Goal: Obtain resource: Obtain resource

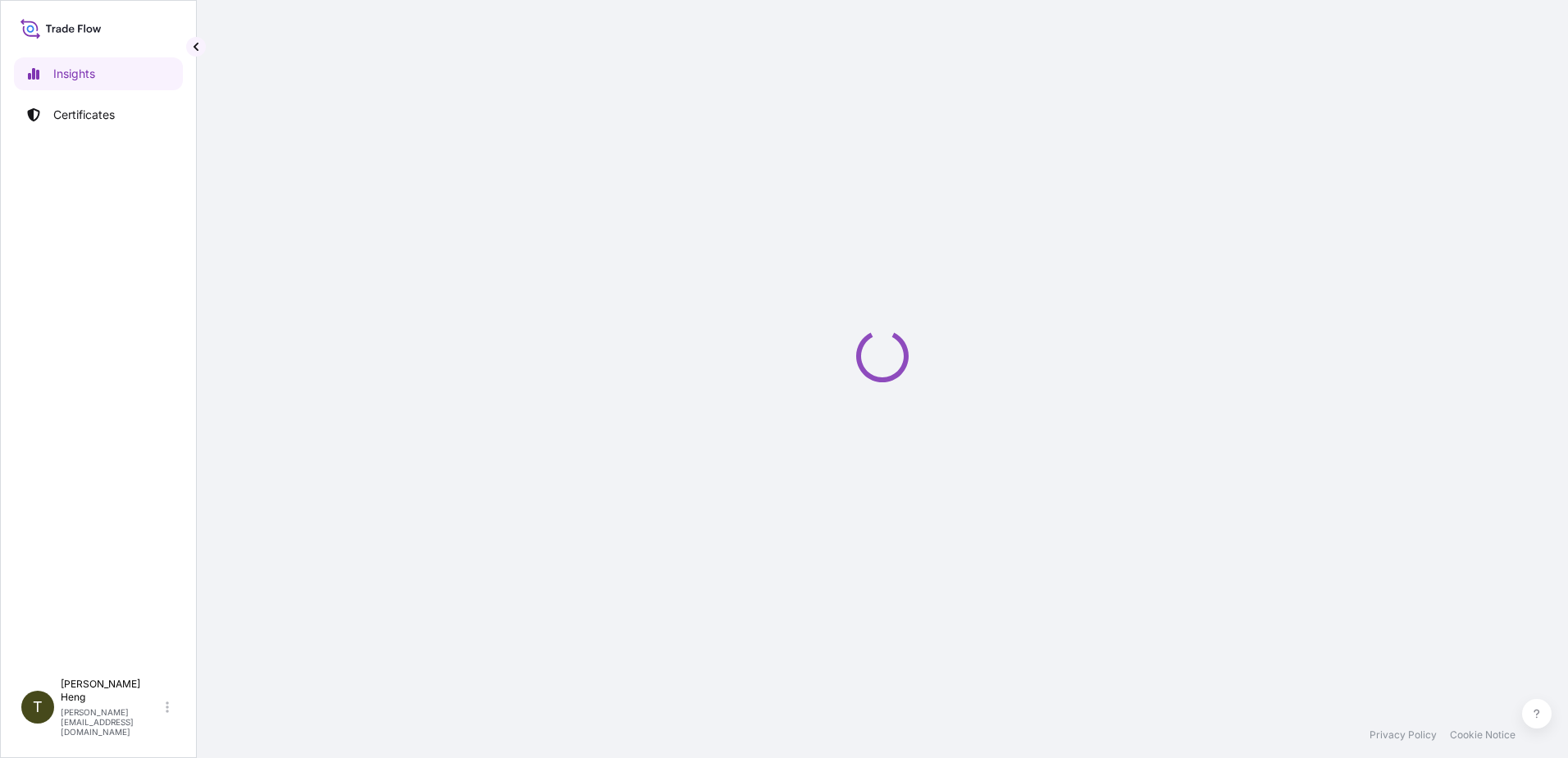
select select "2025"
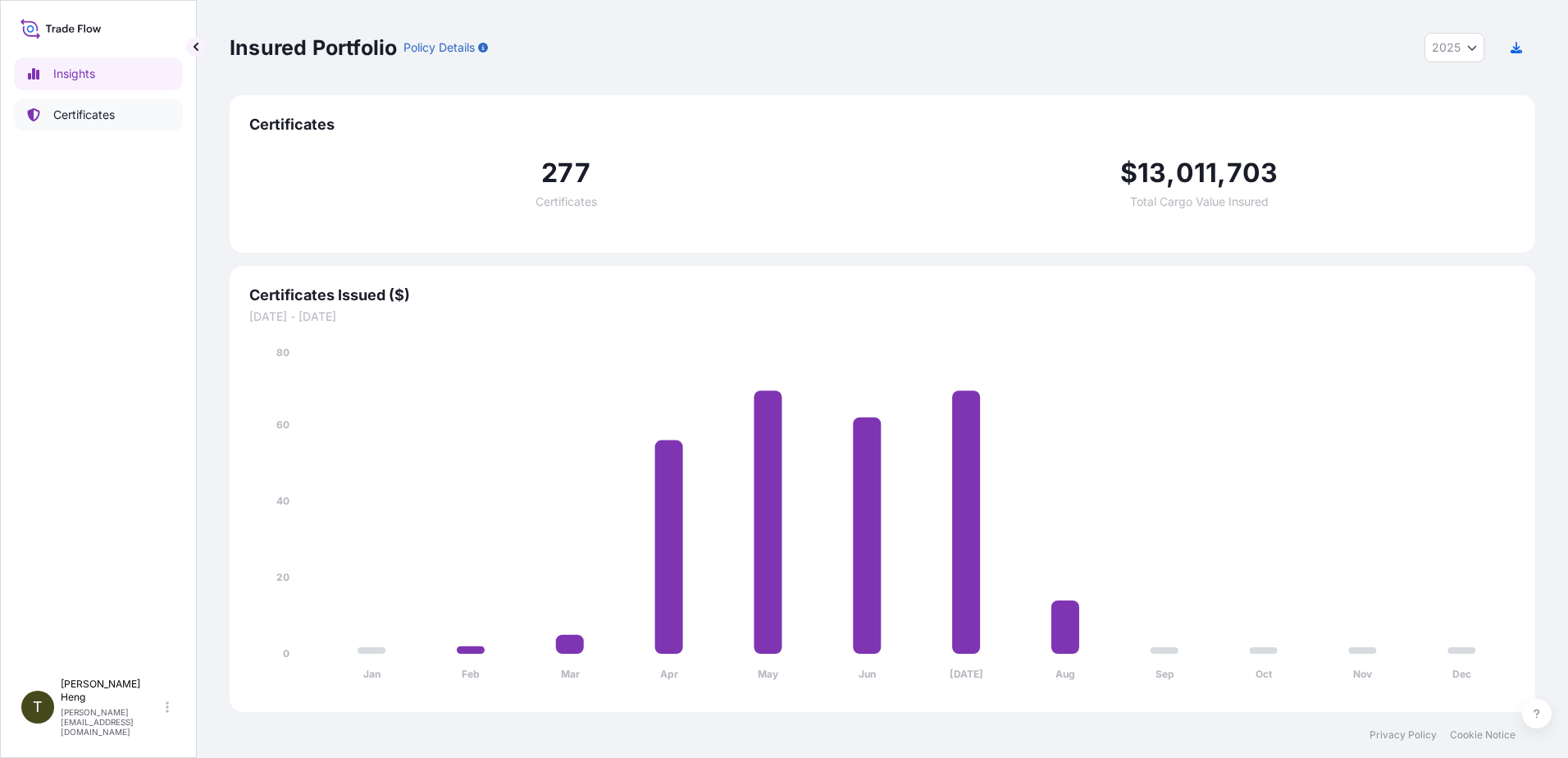
click at [86, 116] on p "Certificates" at bounding box center [83, 115] width 61 height 16
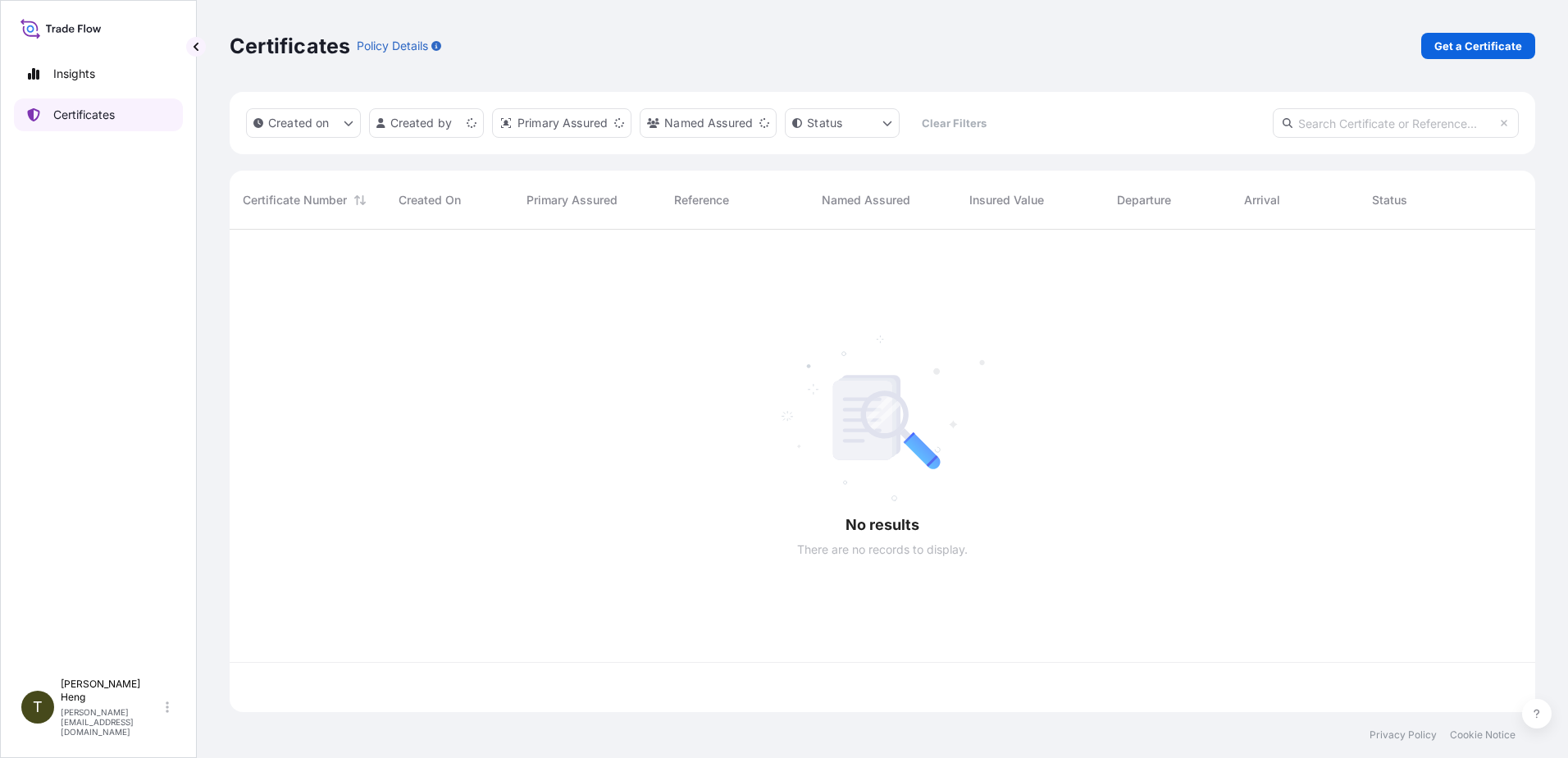
scroll to position [478, 1293]
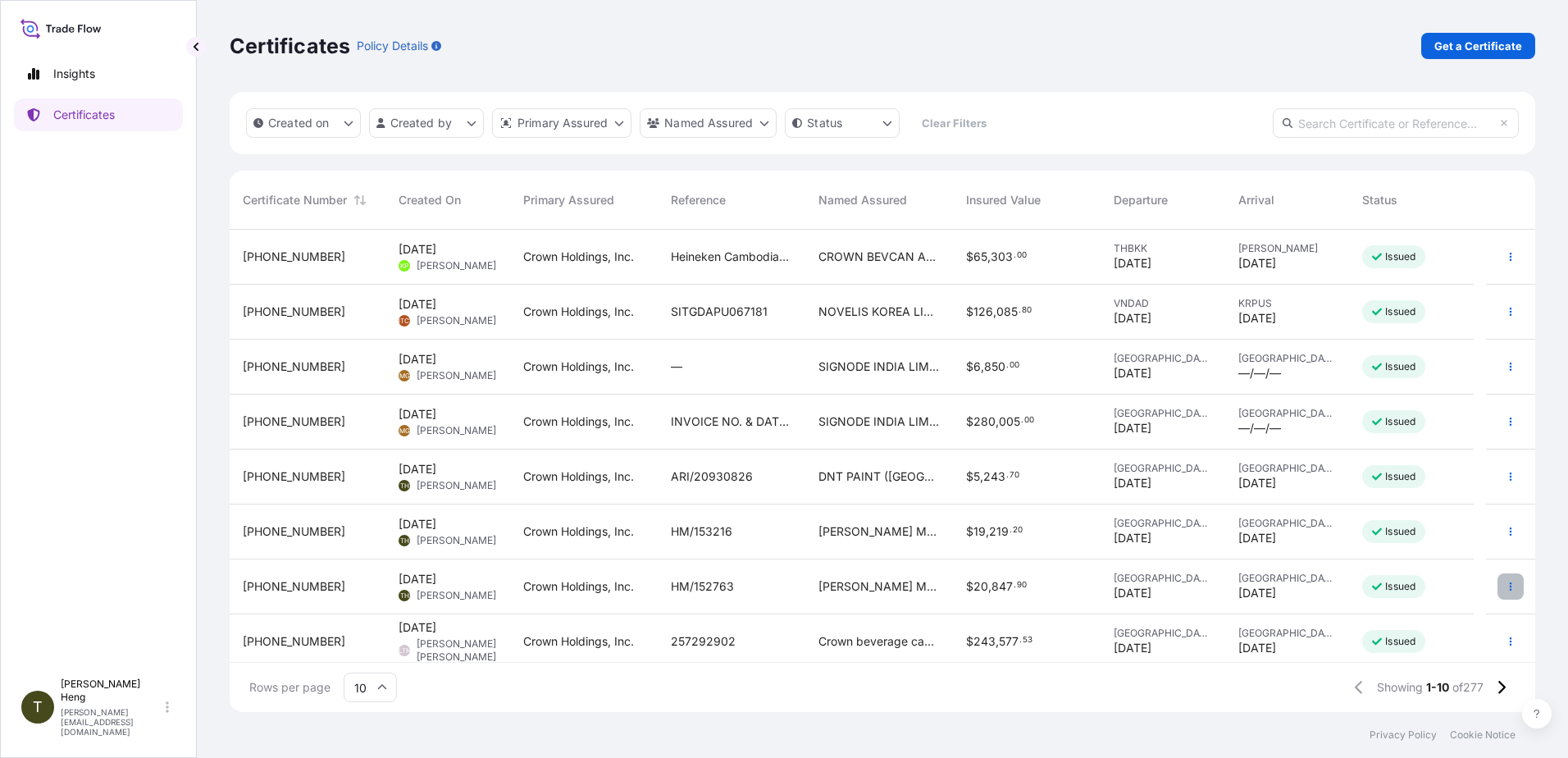
click at [1505, 585] on icon "button" at bounding box center [1510, 586] width 10 height 10
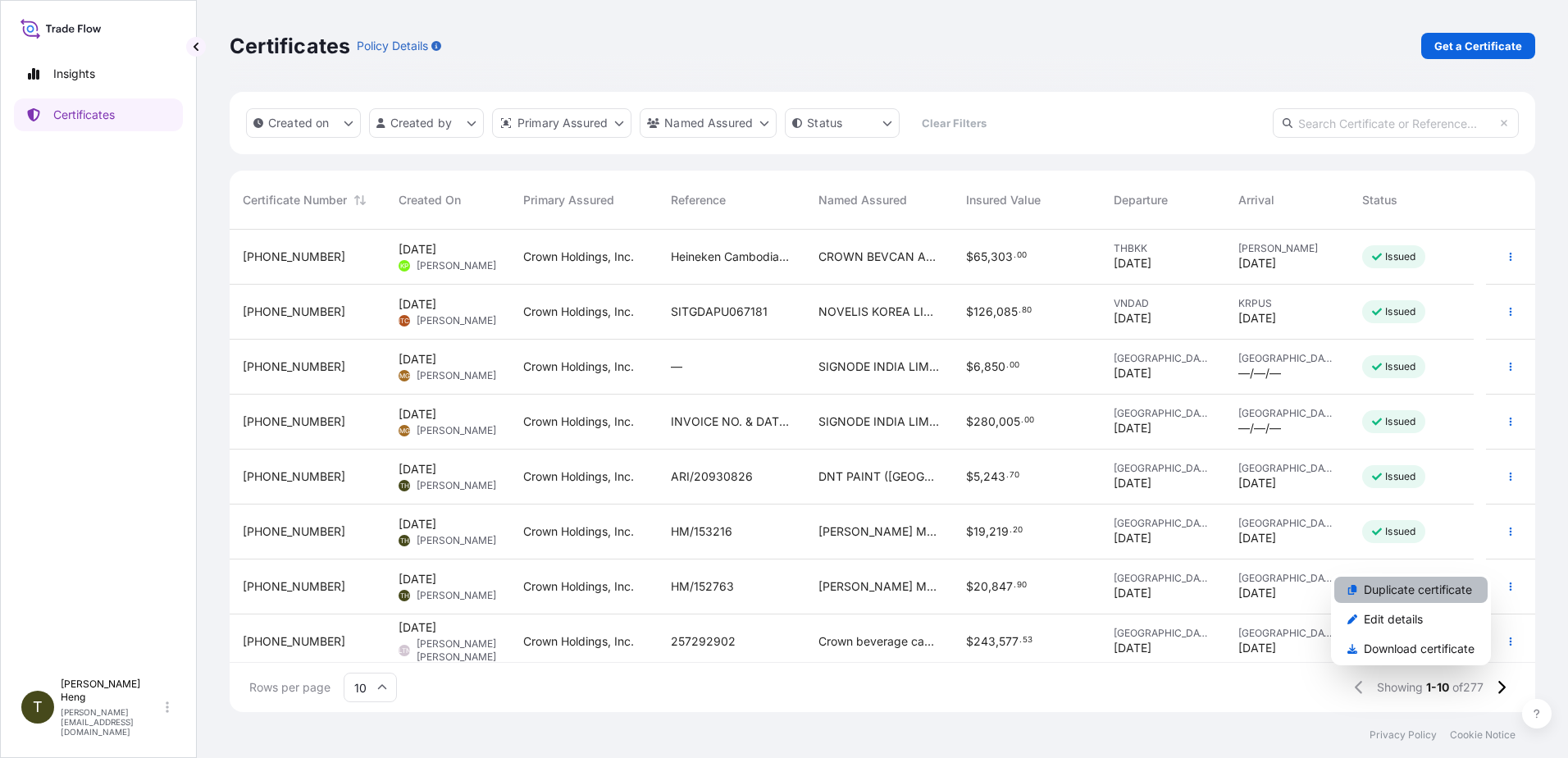
click at [1370, 596] on p "Duplicate certificate" at bounding box center [1418, 589] width 109 height 16
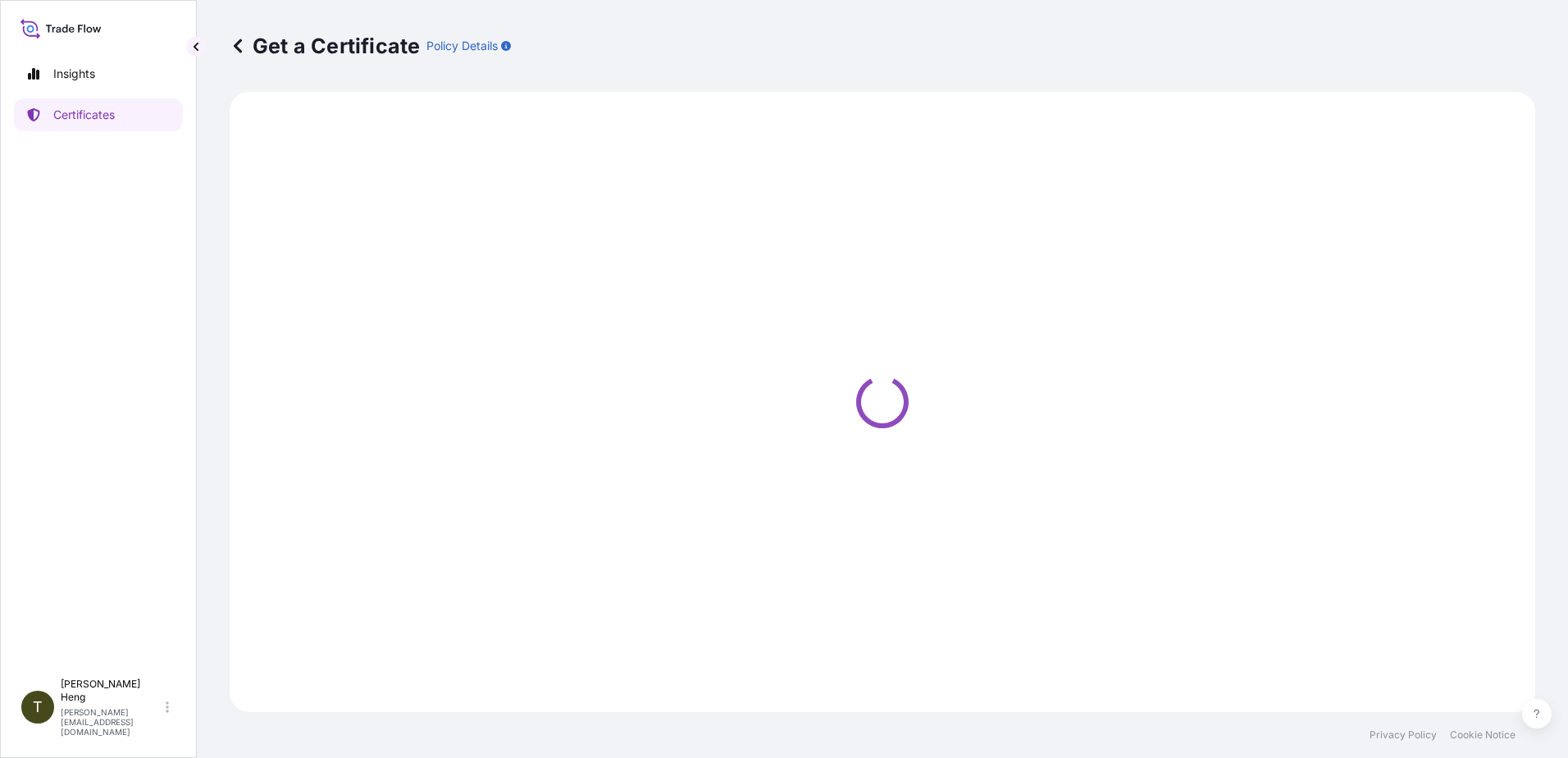
select select "Road"
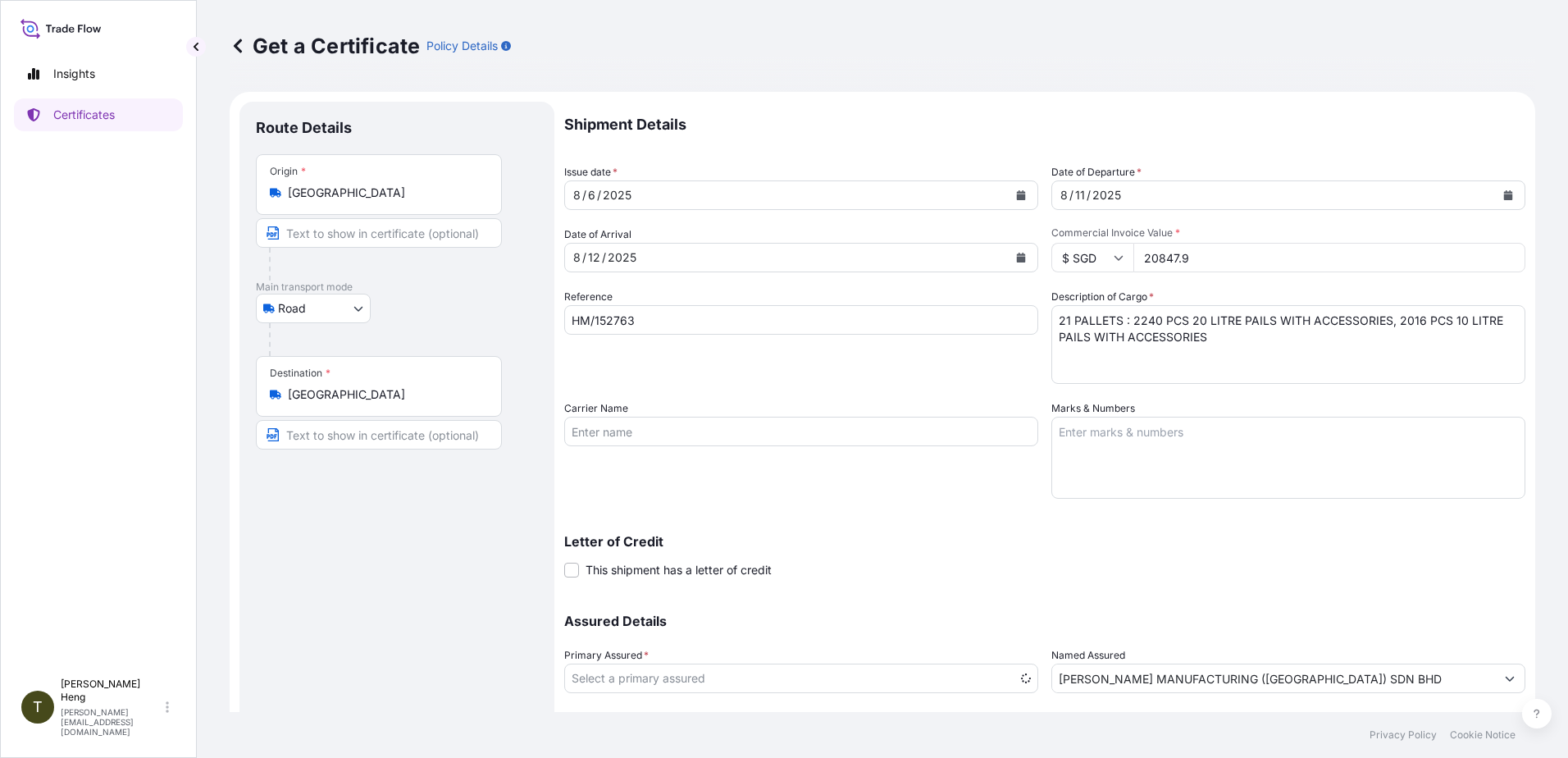
select select "31483"
click at [1017, 196] on icon "Calendar" at bounding box center [1021, 195] width 9 height 10
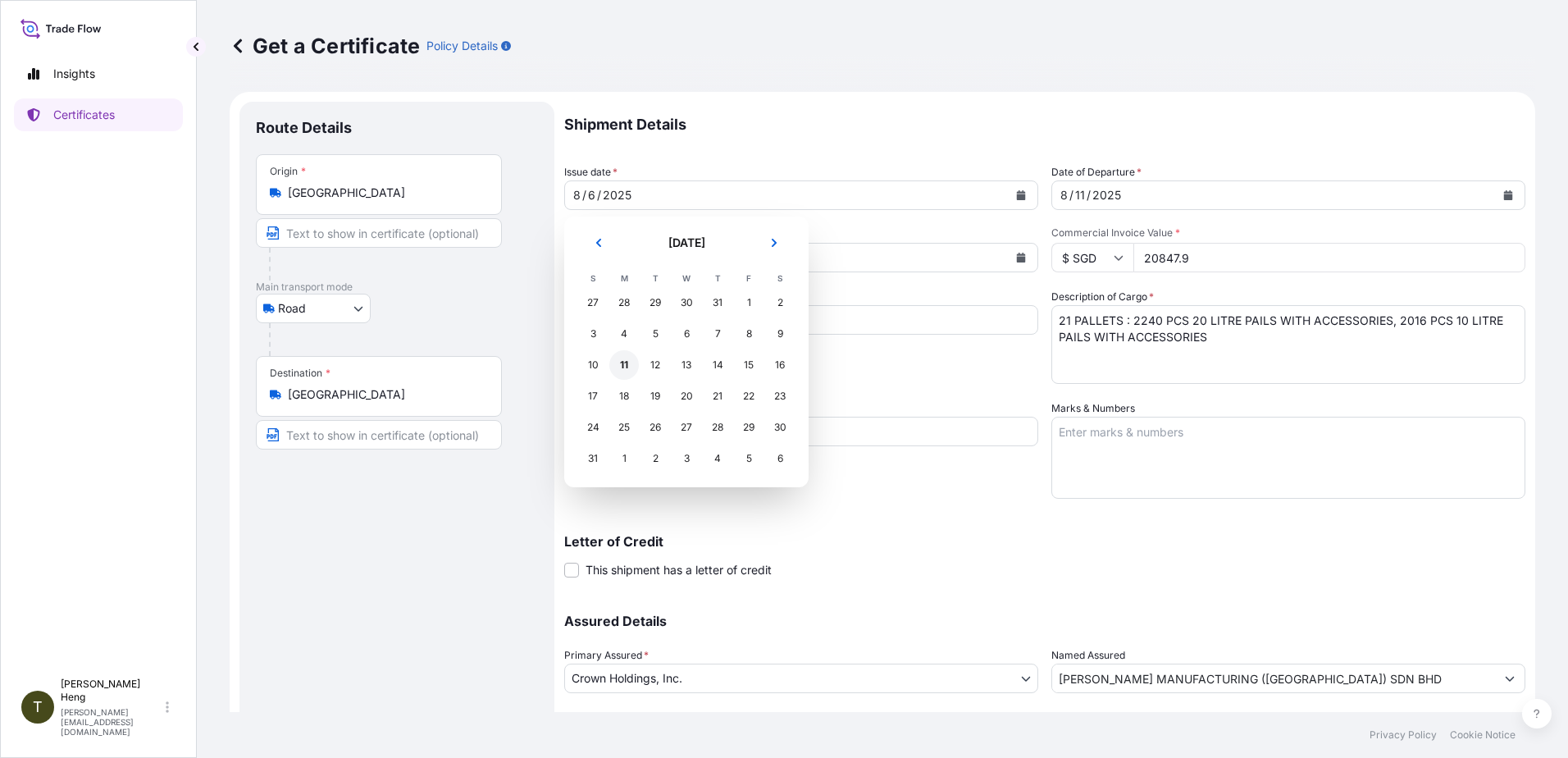
click at [624, 366] on div "11" at bounding box center [624, 365] width 29 height 29
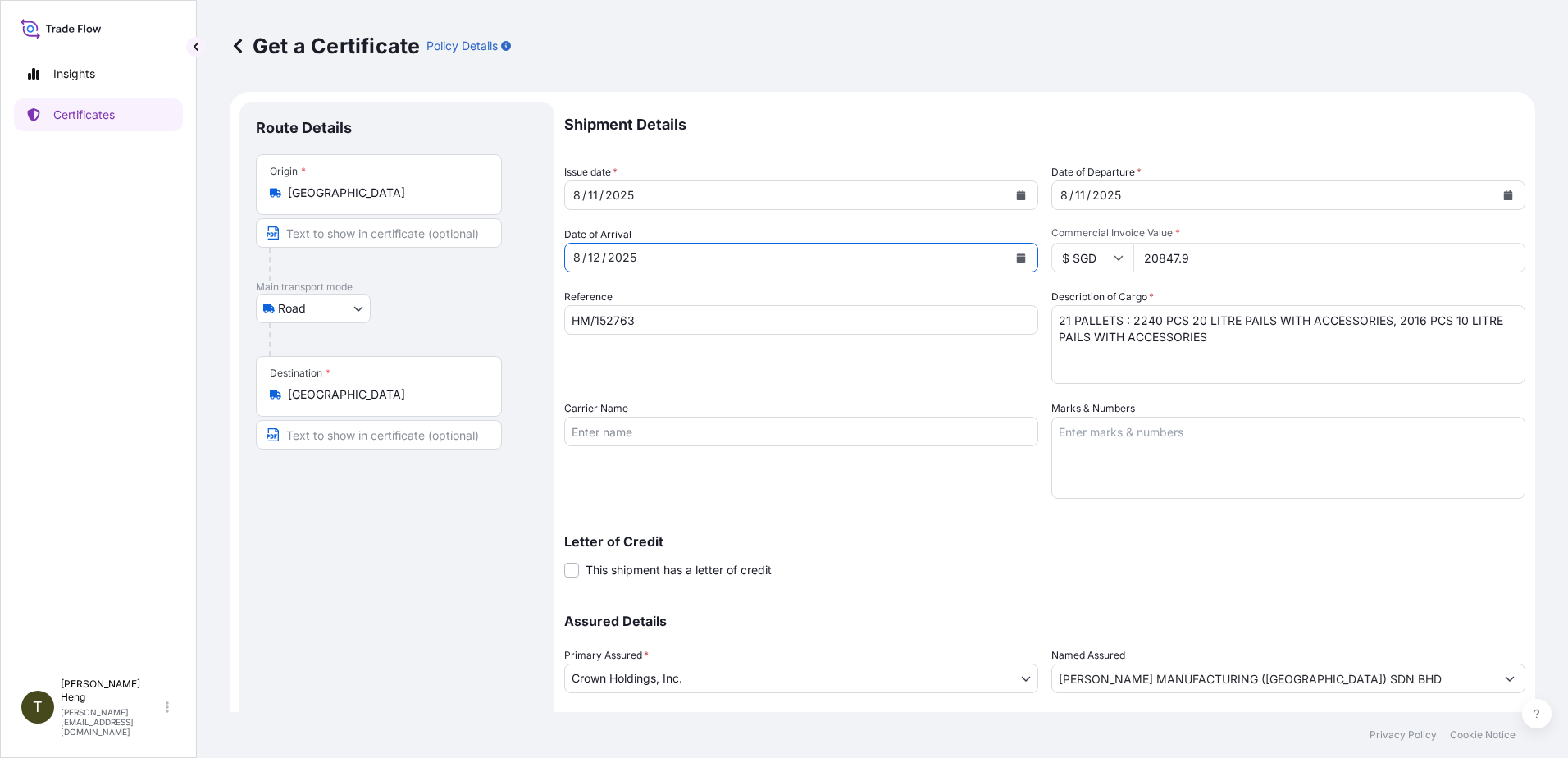
click at [1017, 254] on icon "Calendar" at bounding box center [1021, 257] width 9 height 10
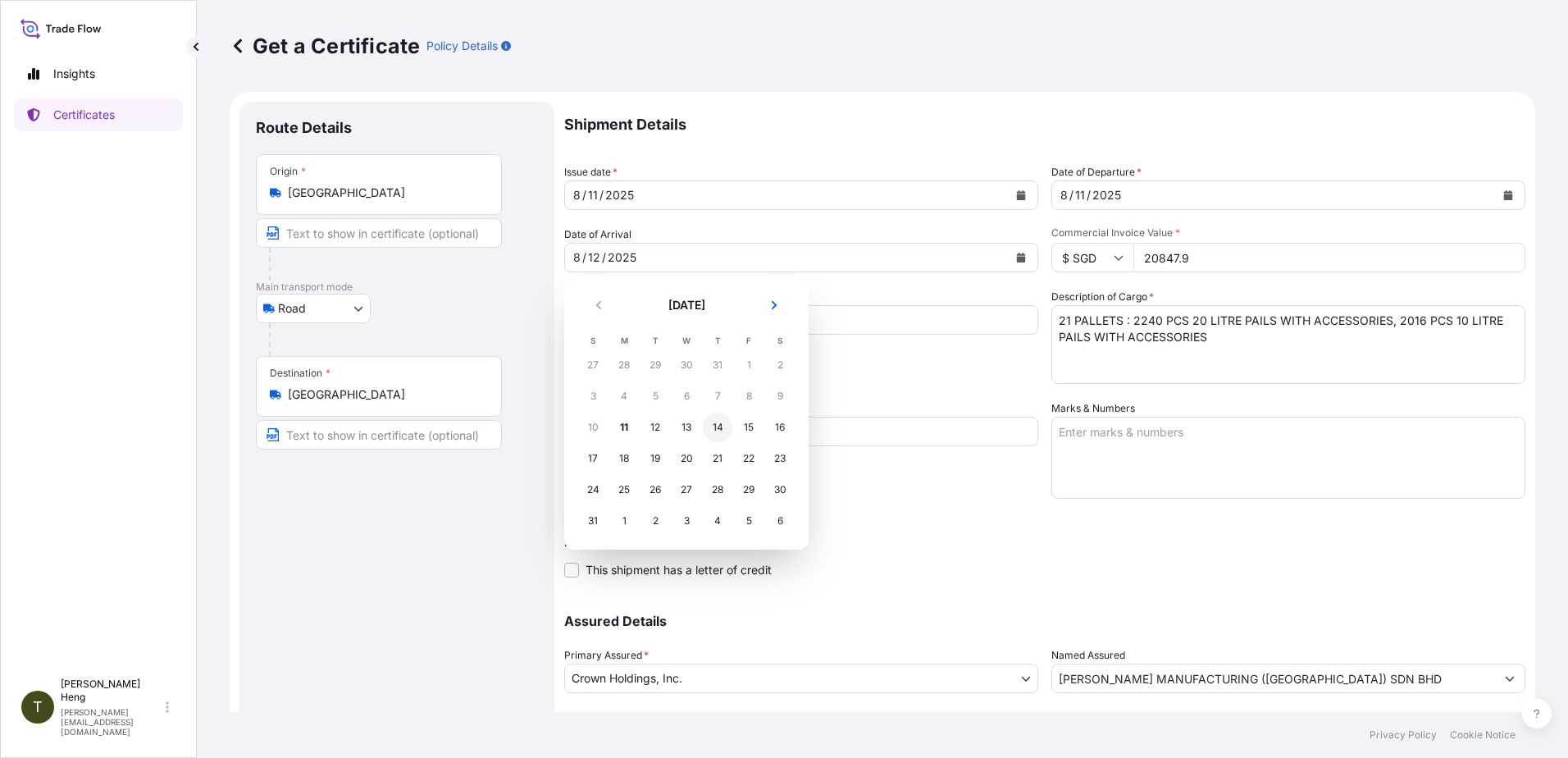
click at [717, 428] on div "14" at bounding box center [717, 427] width 29 height 29
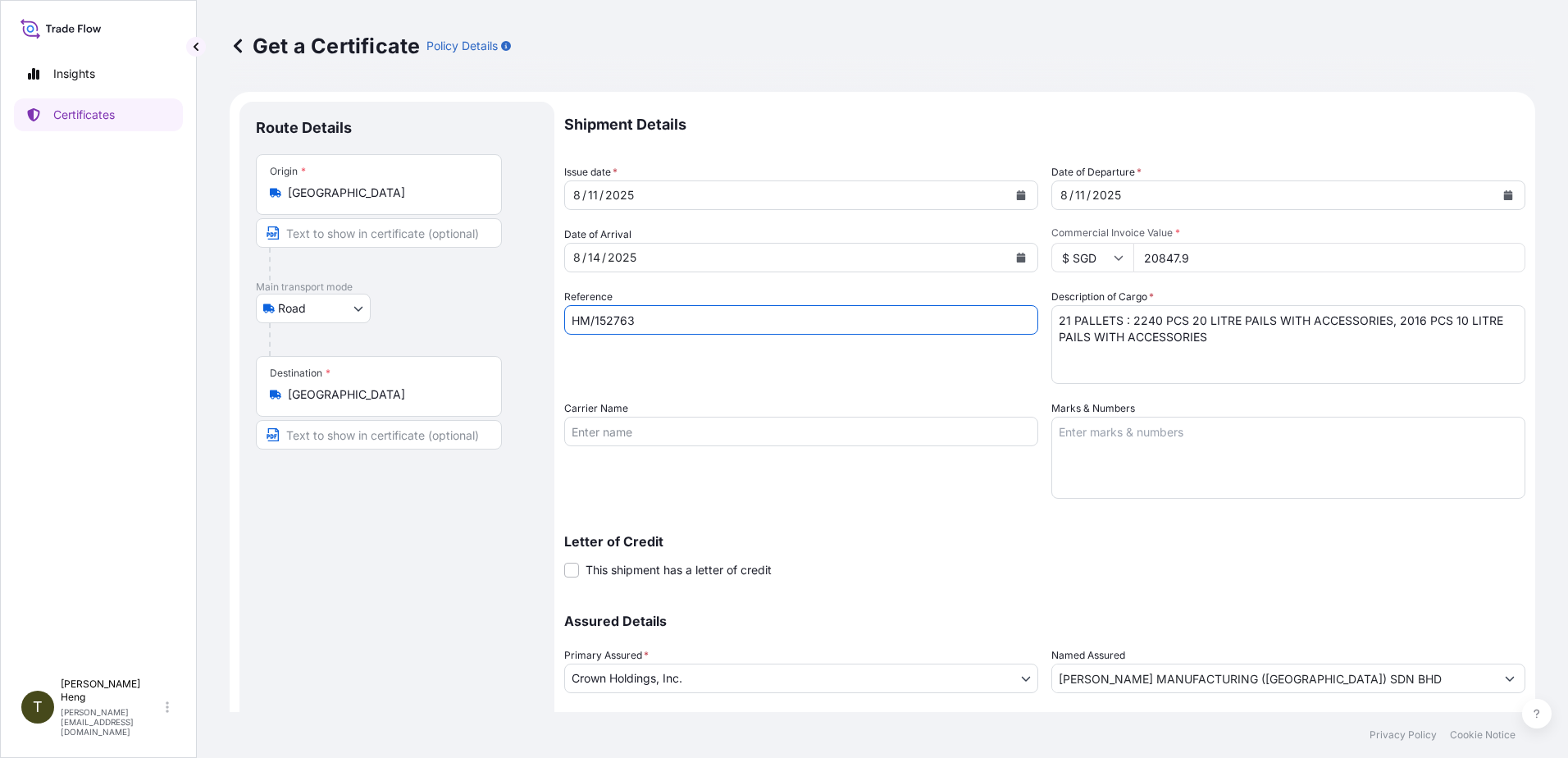
click at [664, 328] on input "HM/152763" at bounding box center [800, 319] width 474 height 29
type input "HM/153208"
click at [1494, 189] on button "Calendar" at bounding box center [1507, 195] width 26 height 26
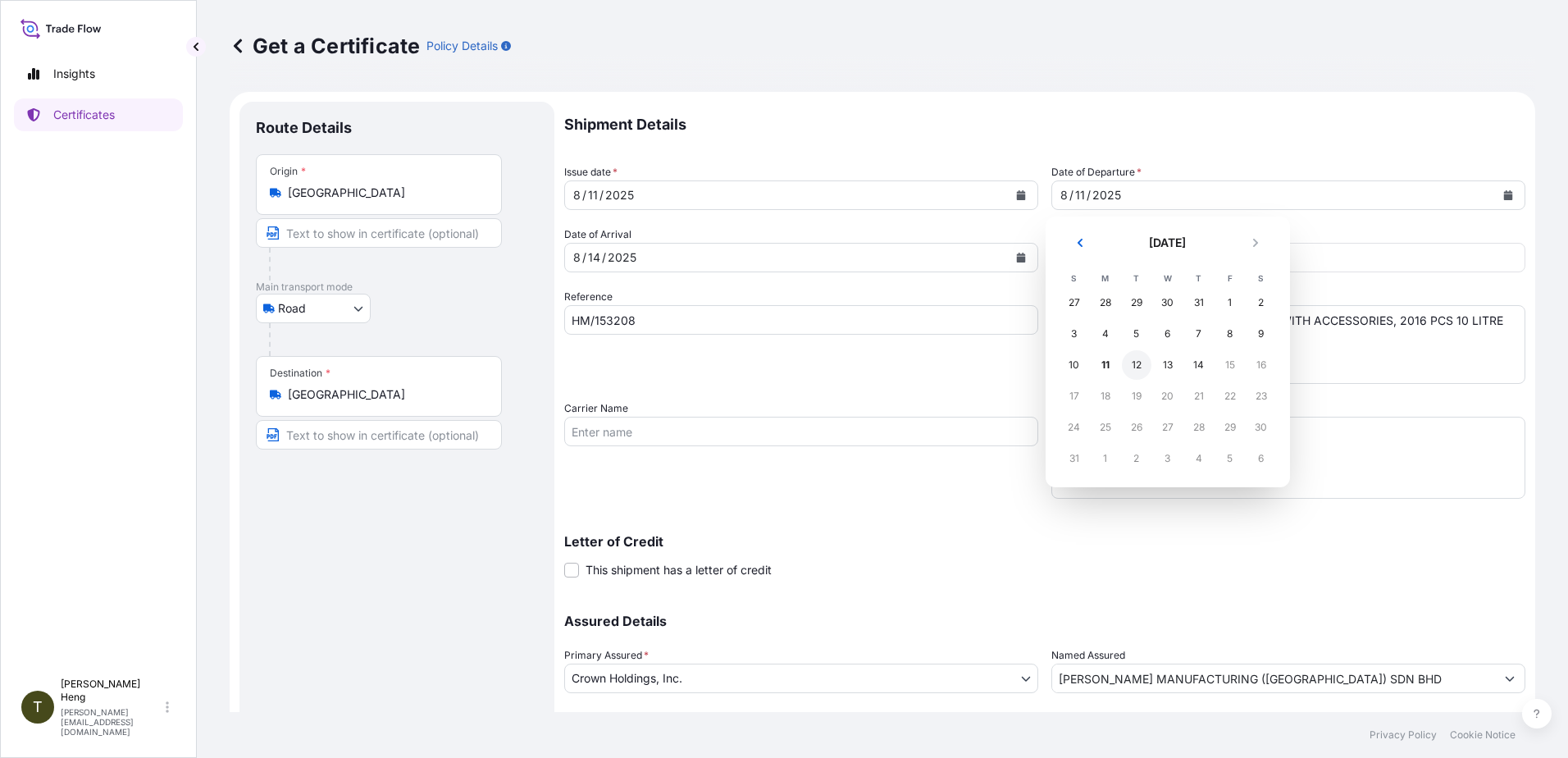
click at [1131, 365] on div "12" at bounding box center [1136, 365] width 29 height 29
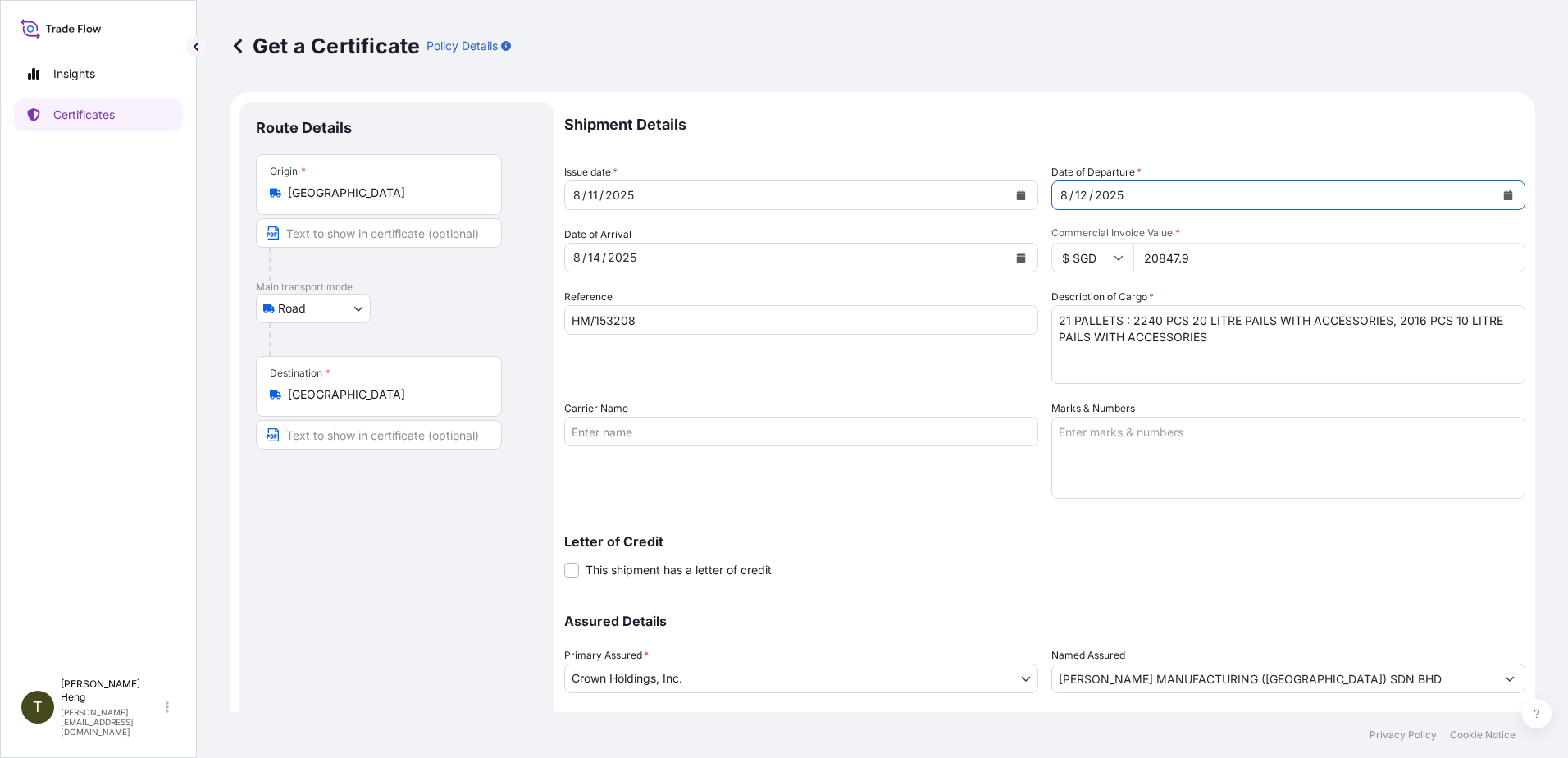
click at [1503, 191] on icon "Calendar" at bounding box center [1508, 195] width 10 height 10
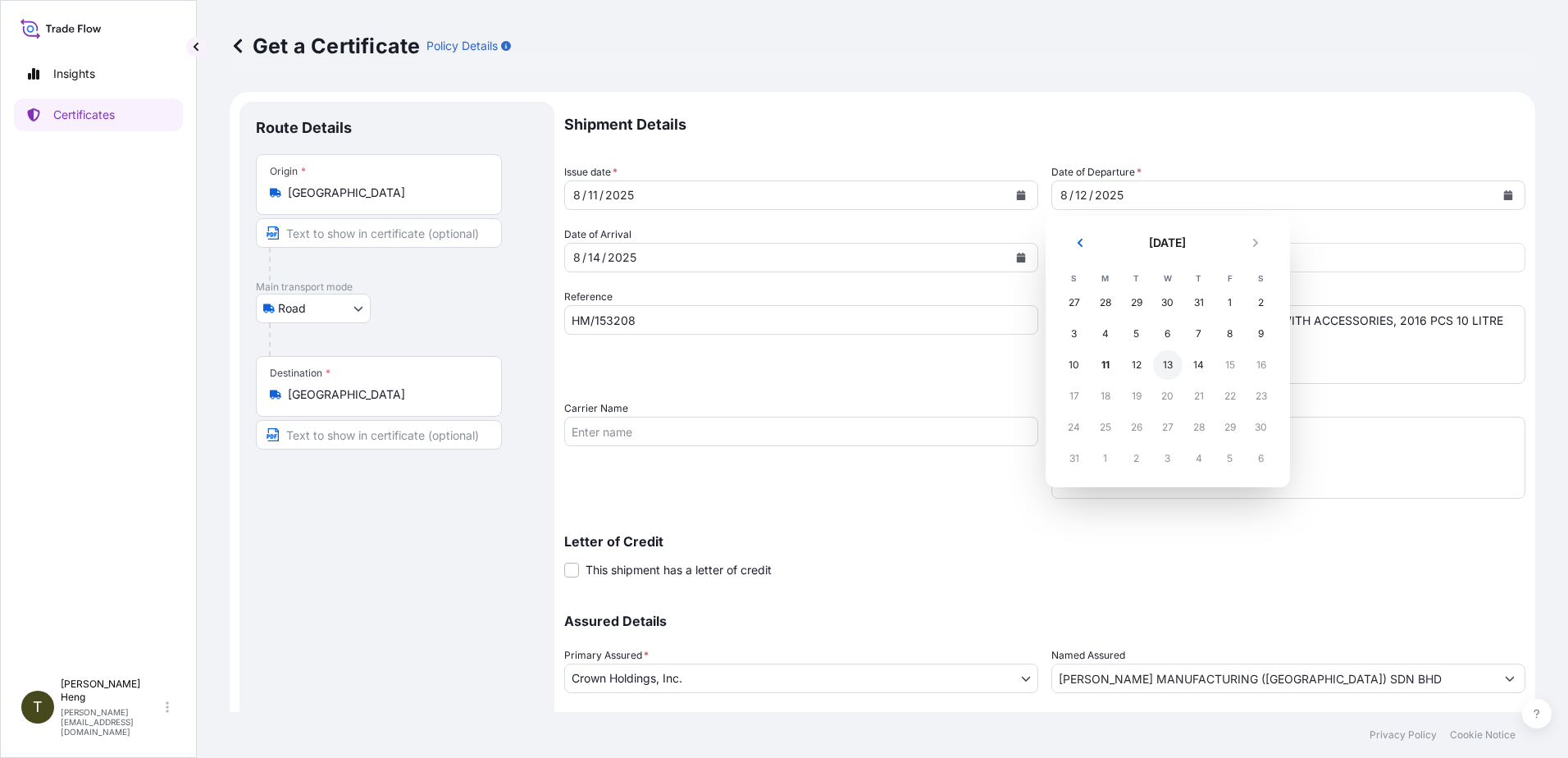
click at [1172, 367] on div "13" at bounding box center [1167, 365] width 29 height 29
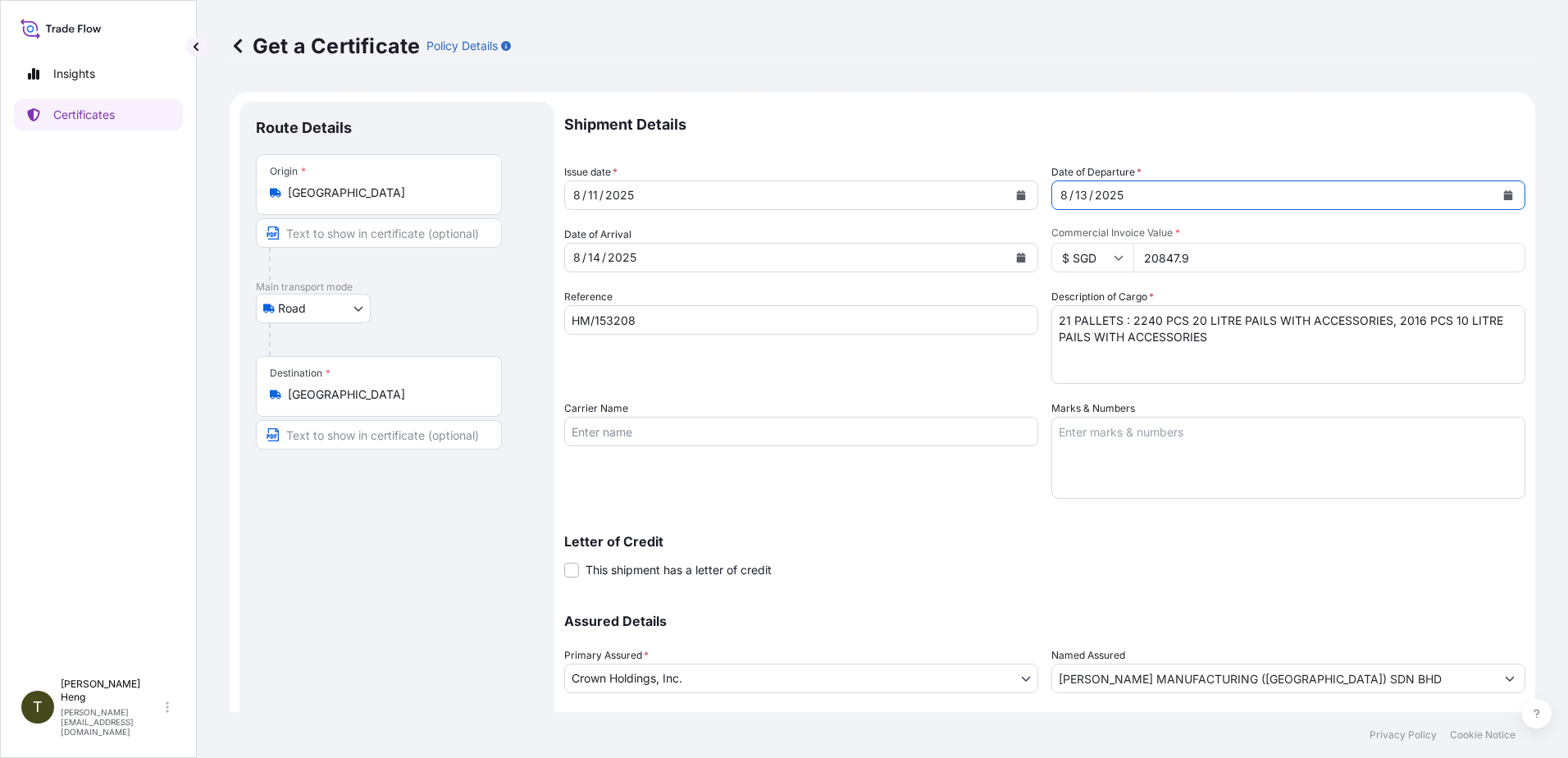
click at [1146, 262] on input "20847.9" at bounding box center [1329, 257] width 392 height 29
type input "21200.26"
click at [1125, 321] on textarea "21 PALLETS : 2240 PCS 20 LITRE PAILS WITH ACCESSORIES, 2016 PCS 10 LITRE PAILS …" at bounding box center [1288, 344] width 474 height 79
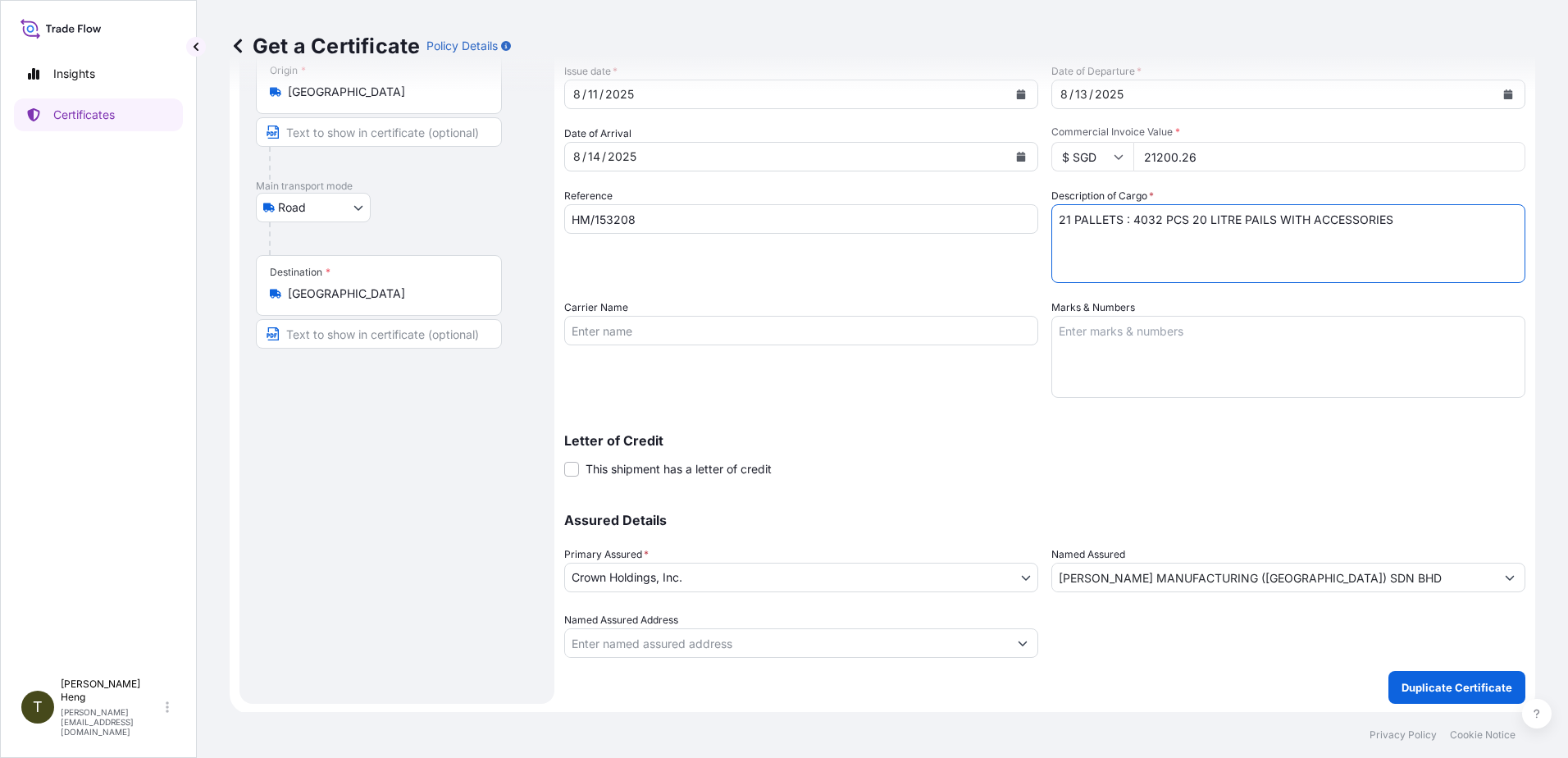
scroll to position [103, 0]
type textarea "21 PALLETS : 4032 PCS 20 LITRE PAILS WITH ACCESSORIES"
click at [1440, 682] on p "Duplicate Certificate" at bounding box center [1456, 685] width 111 height 16
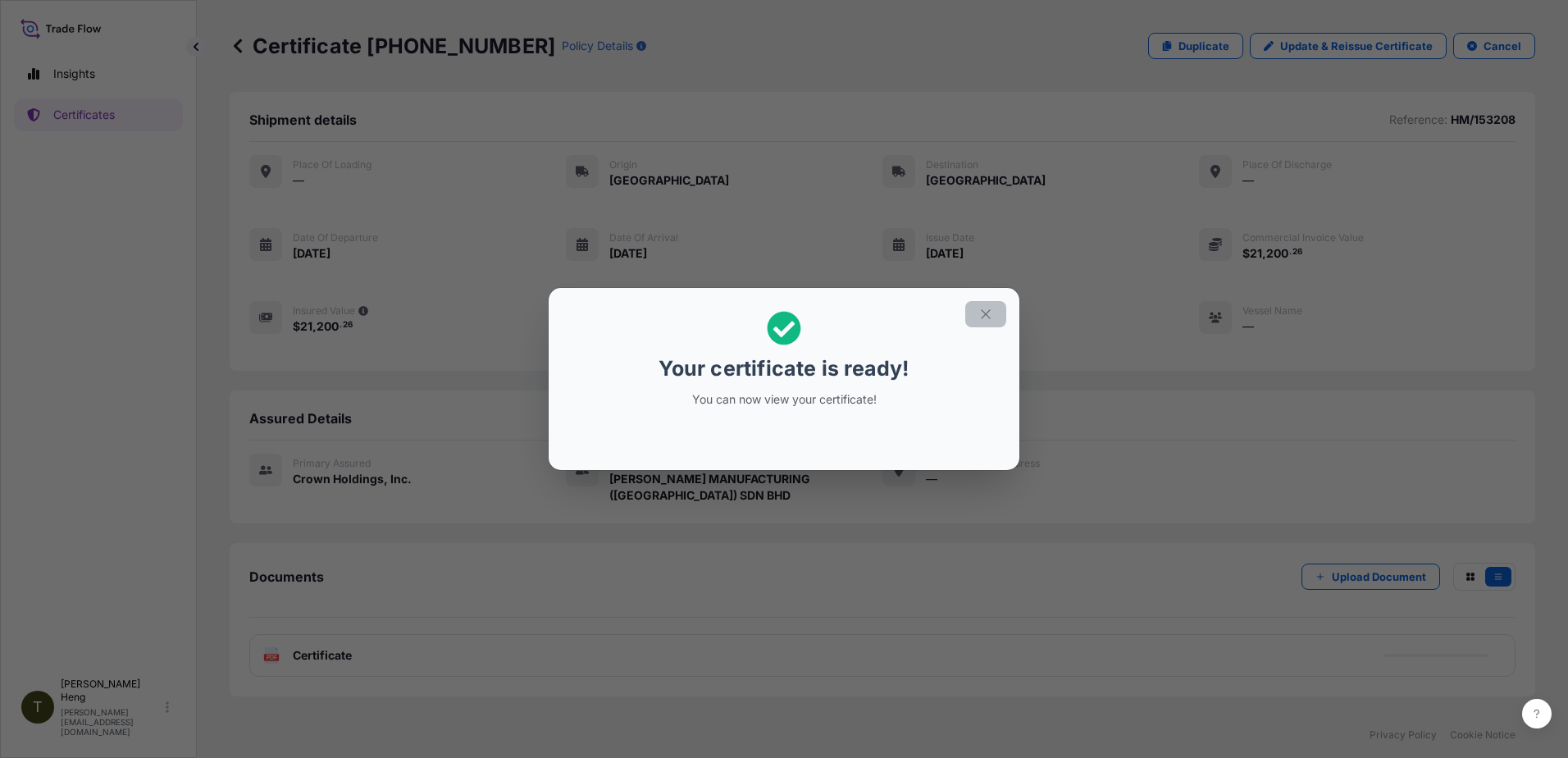
click at [977, 309] on button "button" at bounding box center [986, 313] width 41 height 26
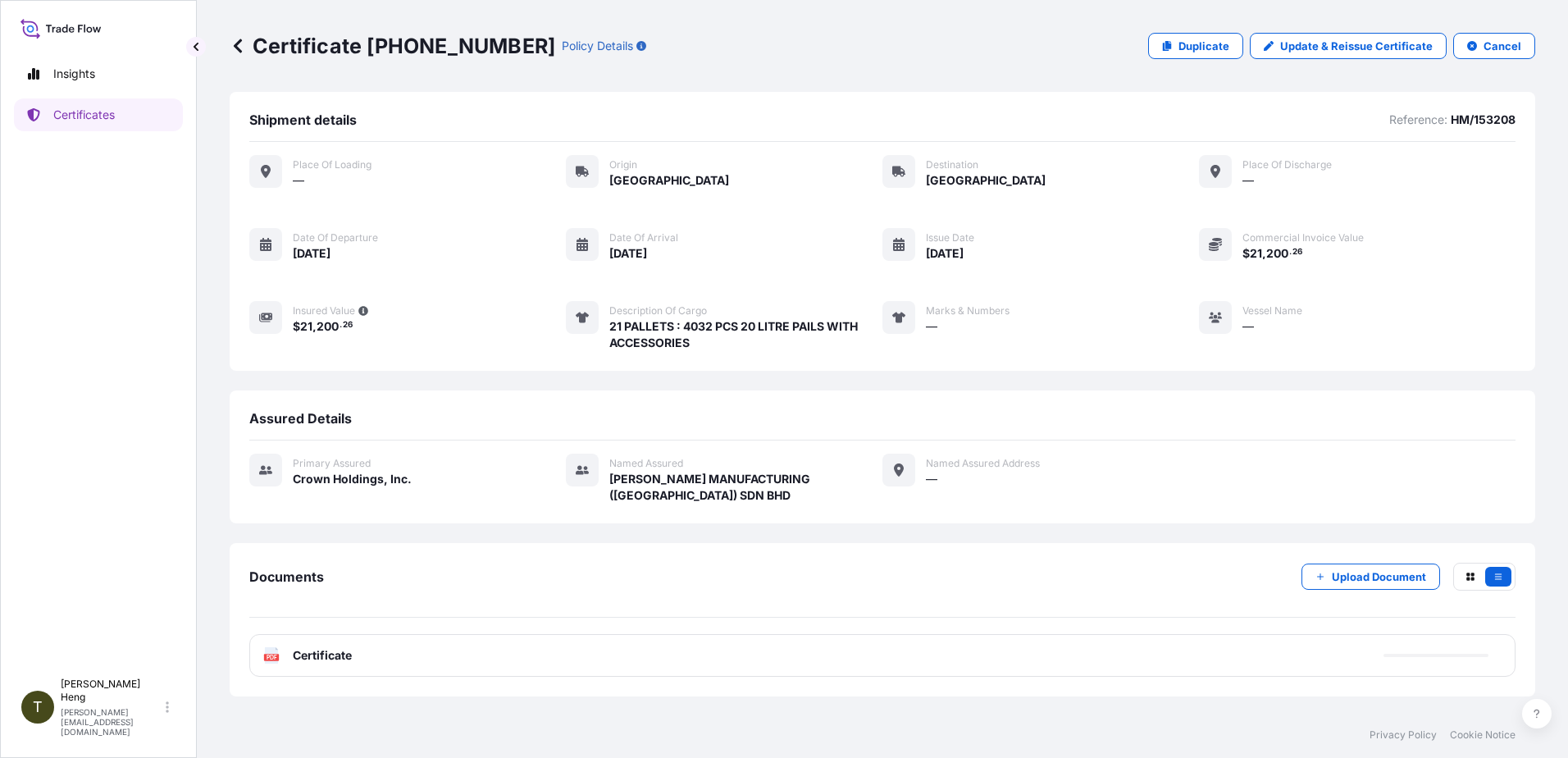
click at [273, 659] on text "PDF" at bounding box center [272, 657] width 11 height 6
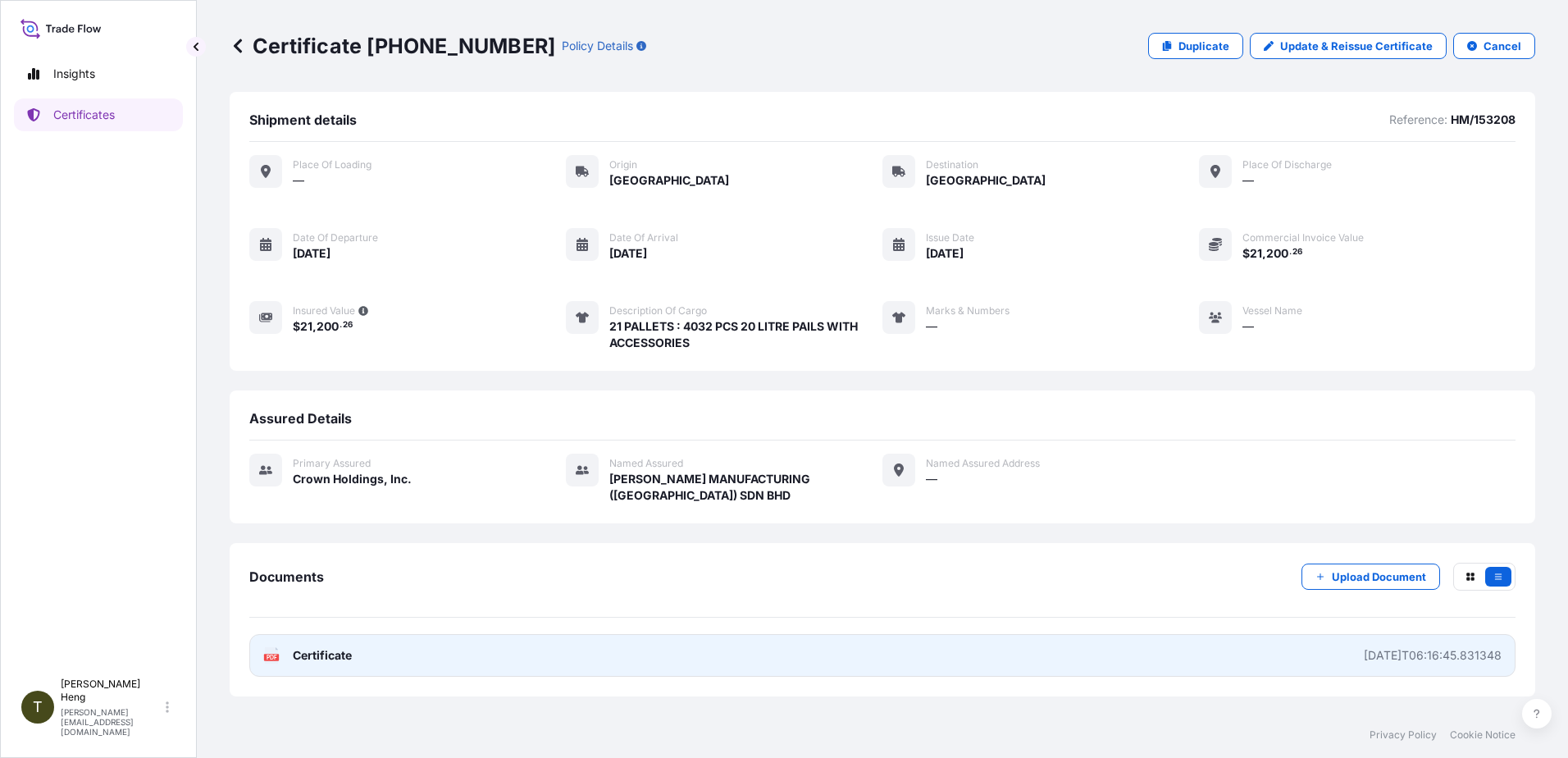
click at [305, 651] on span "Certificate" at bounding box center [322, 655] width 59 height 16
